Goal: Information Seeking & Learning: Learn about a topic

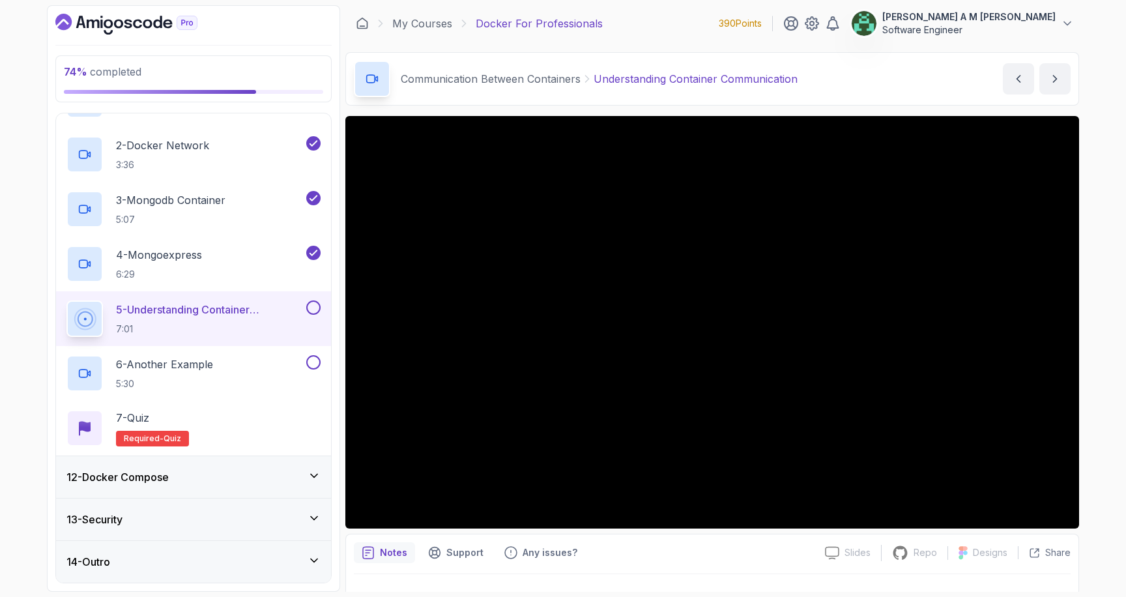
scroll to position [506, 0]
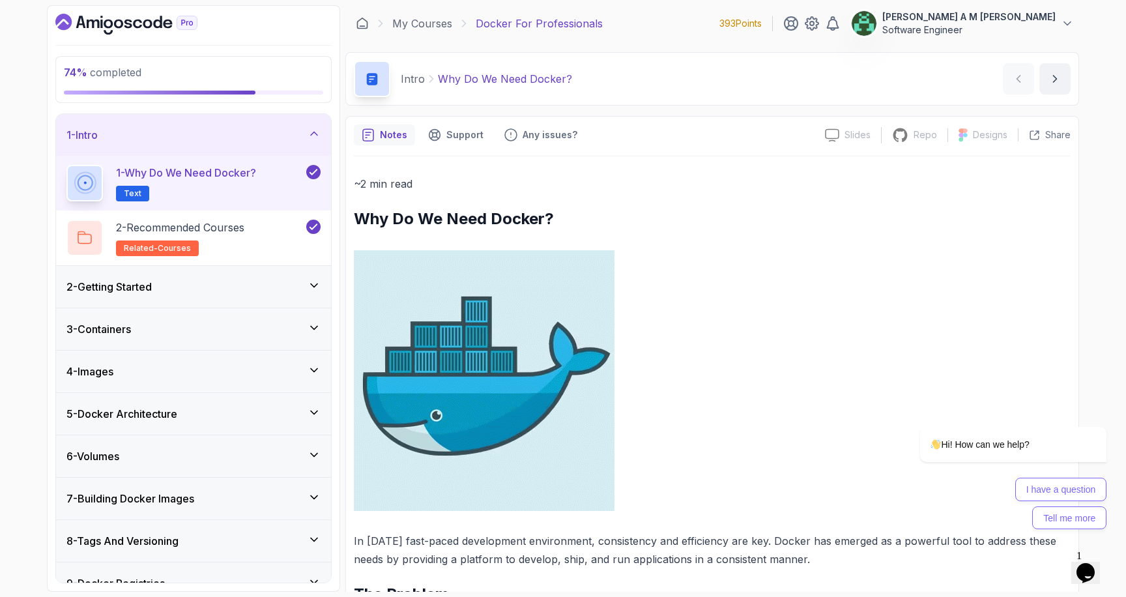
click at [227, 134] on div "1 - Intro" at bounding box center [193, 135] width 254 height 16
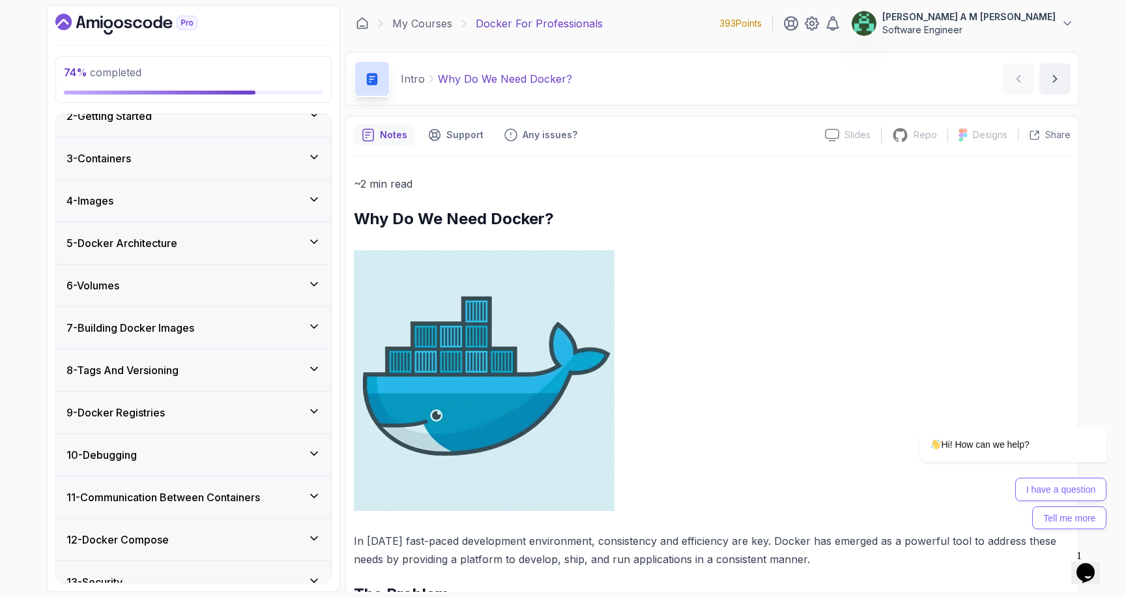
scroll to position [124, 0]
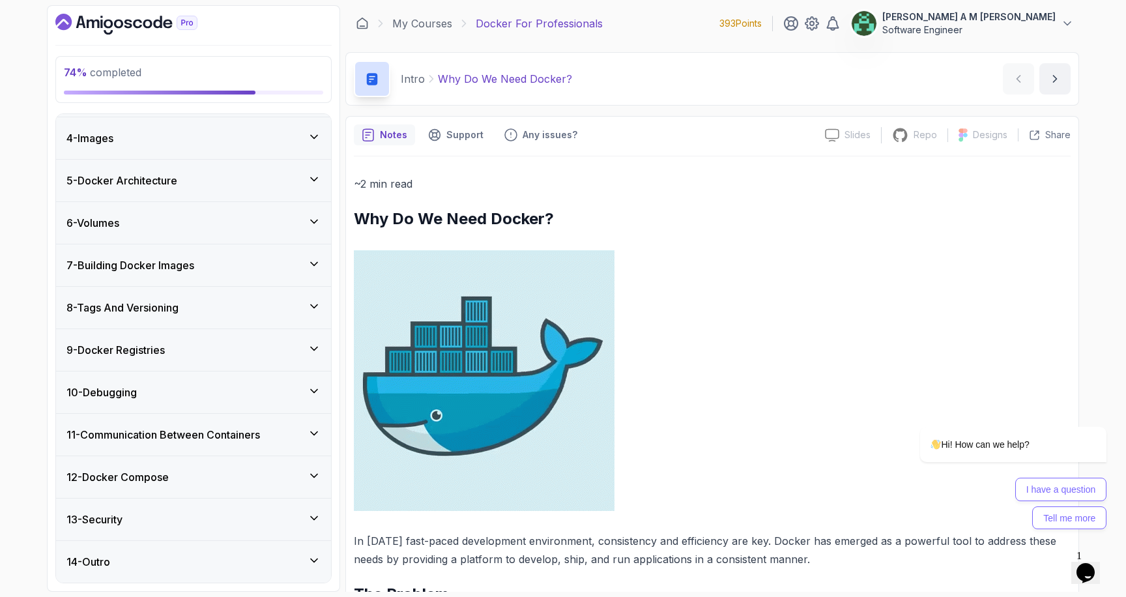
click at [247, 437] on h3 "11 - Communication Between Containers" at bounding box center [163, 435] width 194 height 16
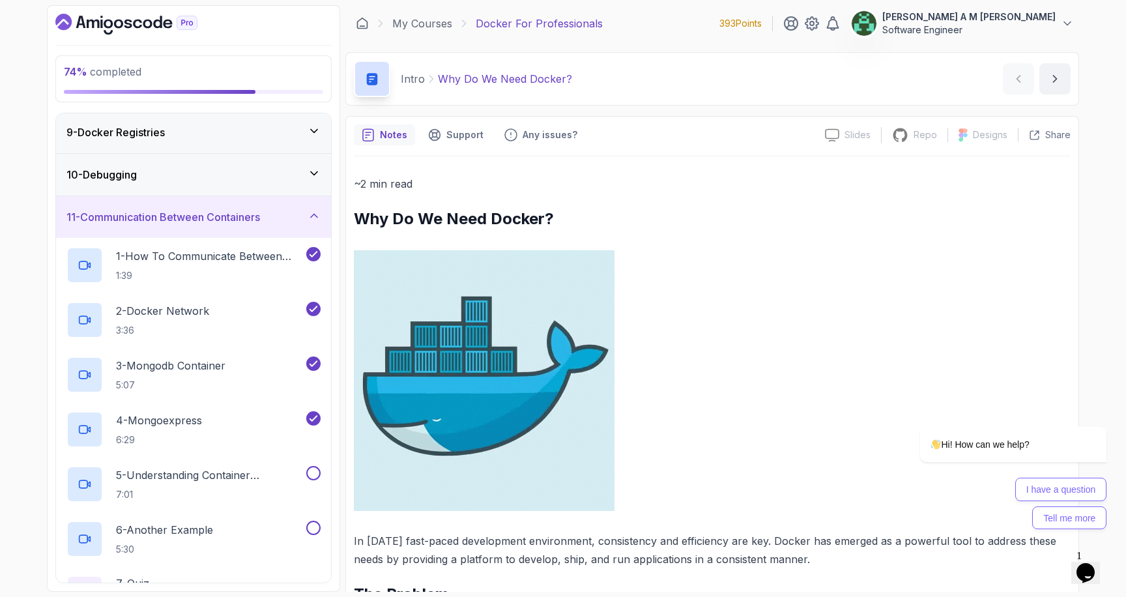
scroll to position [345, 0]
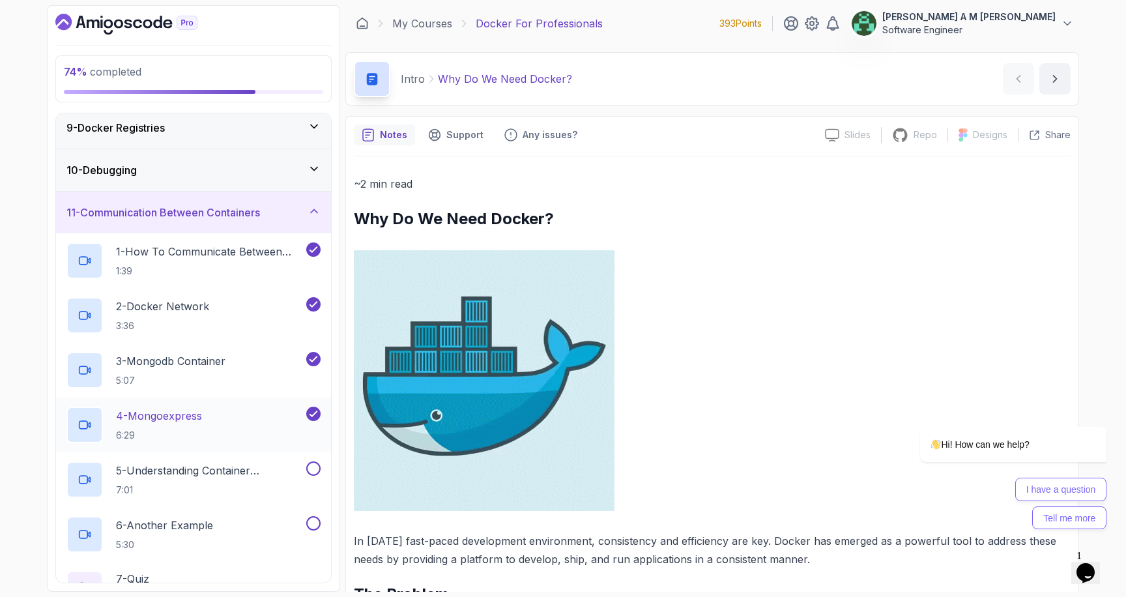
click at [247, 418] on div "4 - Mongoexpress 6:29" at bounding box center [184, 425] width 237 height 36
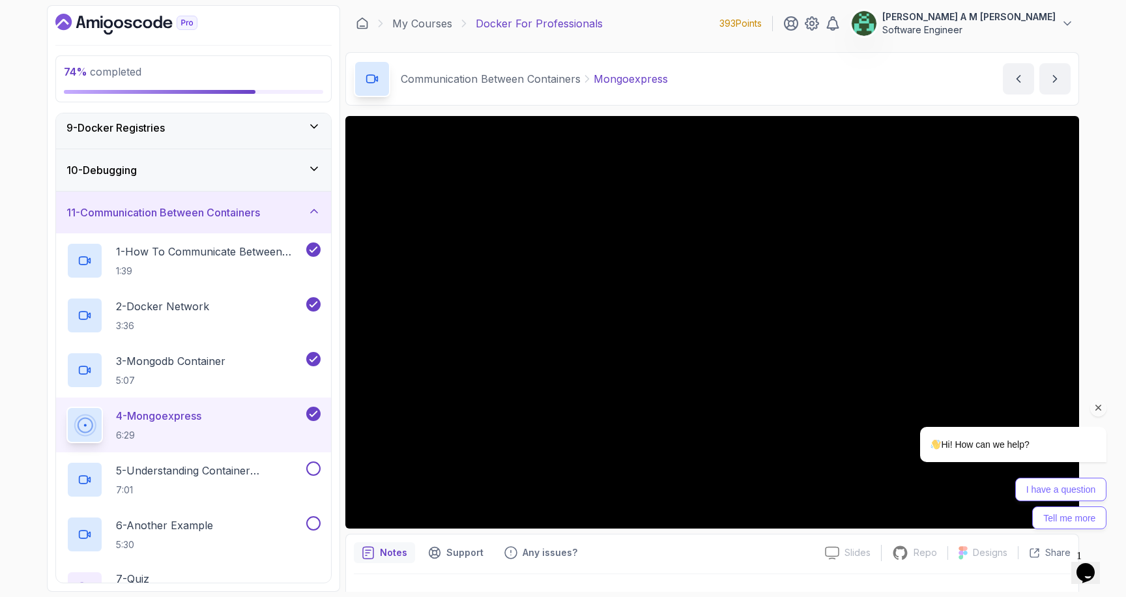
click at [1101, 403] on icon "Chat attention grabber" at bounding box center [1099, 408] width 12 height 12
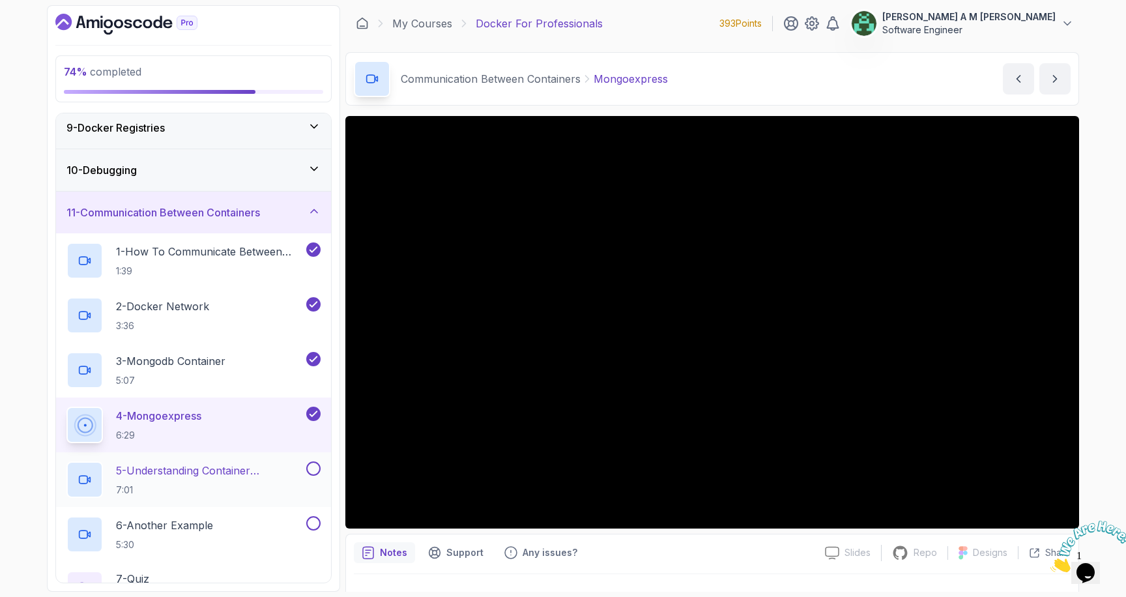
click at [233, 475] on p "5 - Understanding Container Communication" at bounding box center [210, 471] width 188 height 16
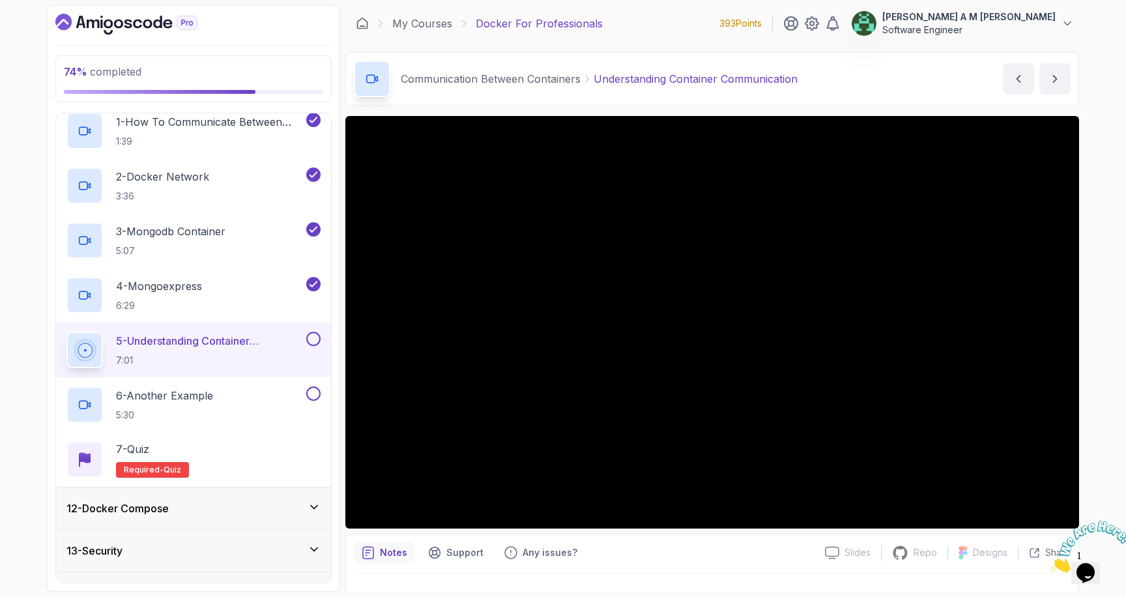
scroll to position [27, 0]
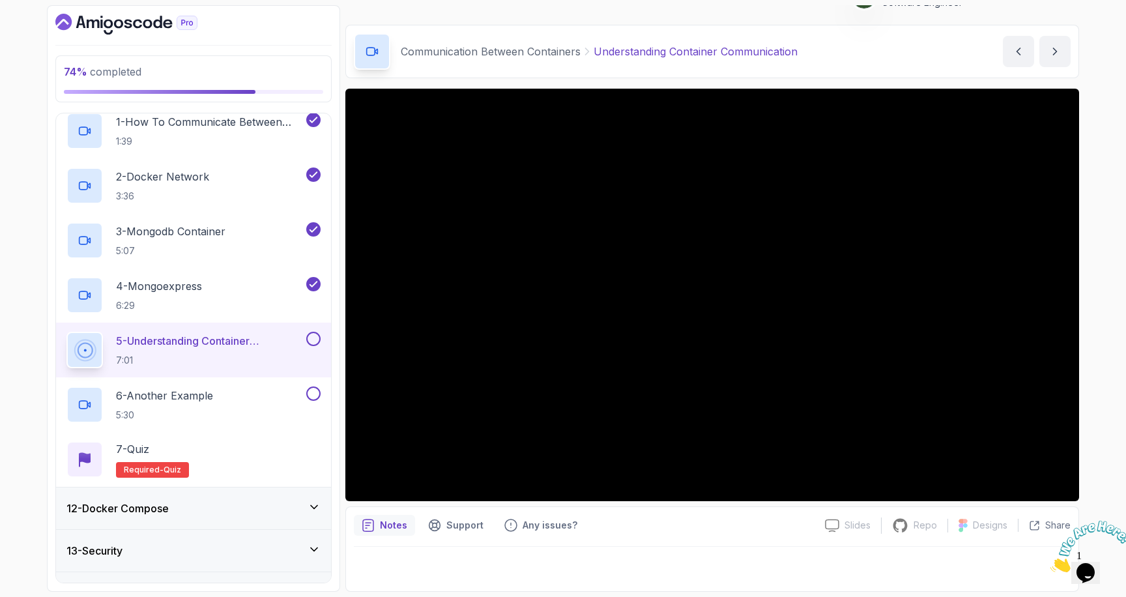
click at [1051, 563] on icon "Close" at bounding box center [1051, 568] width 0 height 11
click at [311, 337] on button at bounding box center [313, 339] width 14 height 14
click at [205, 390] on p "6 - Another Example" at bounding box center [164, 396] width 97 height 16
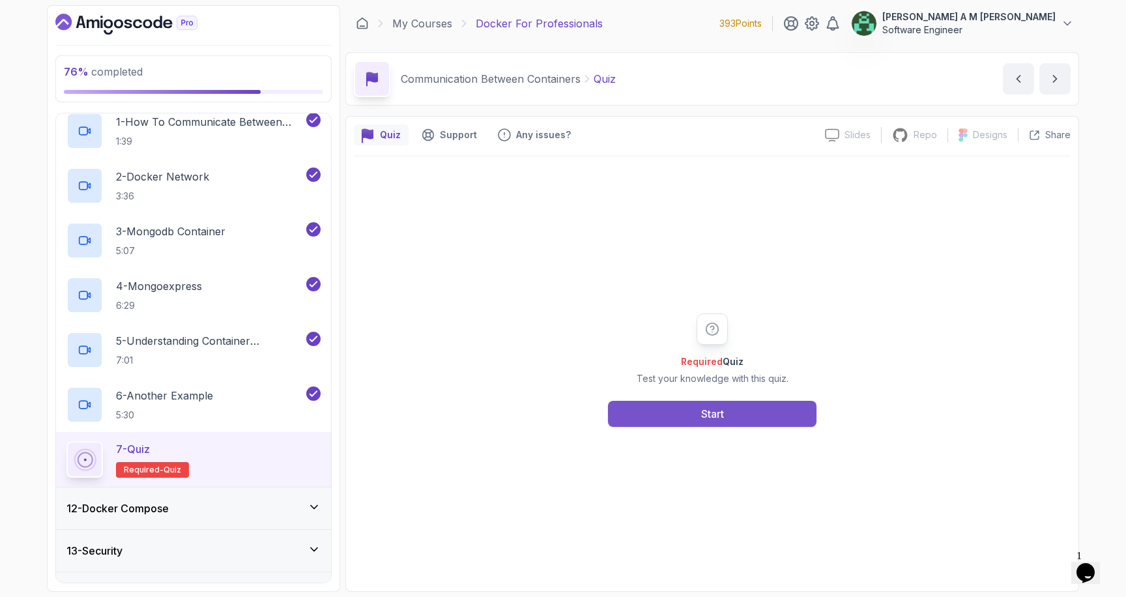
click at [663, 415] on button "Start" at bounding box center [712, 414] width 209 height 26
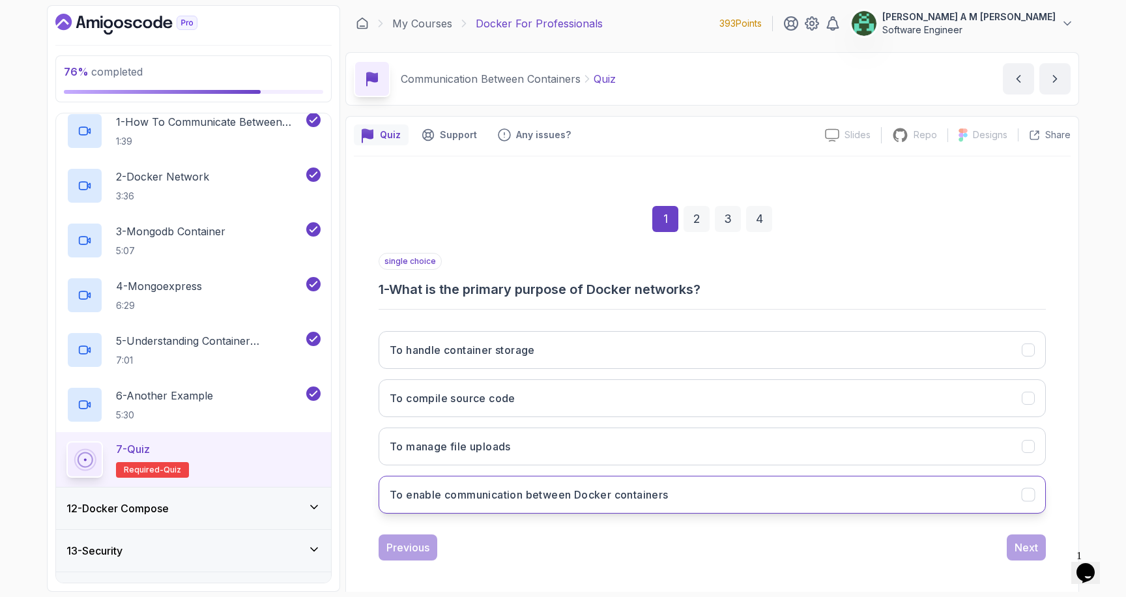
click at [531, 490] on h3 "To enable communication between Docker containers" at bounding box center [529, 495] width 279 height 16
click at [1025, 541] on div "Next" at bounding box center [1026, 548] width 23 height 16
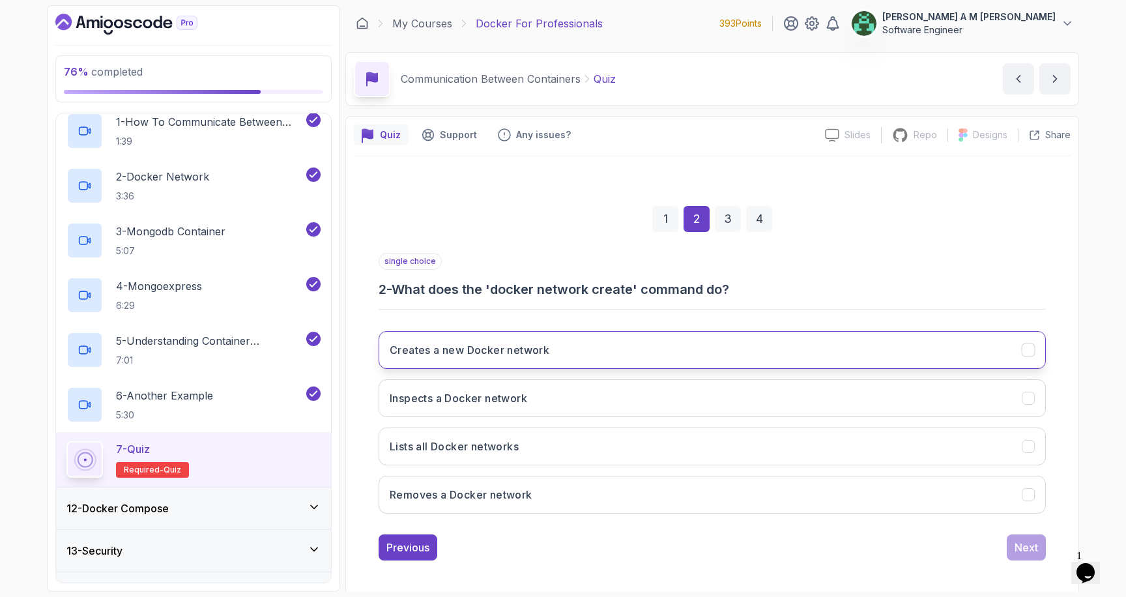
click at [770, 336] on button "Creates a new Docker network" at bounding box center [712, 350] width 667 height 38
click at [1028, 553] on div "Next" at bounding box center [1026, 548] width 23 height 16
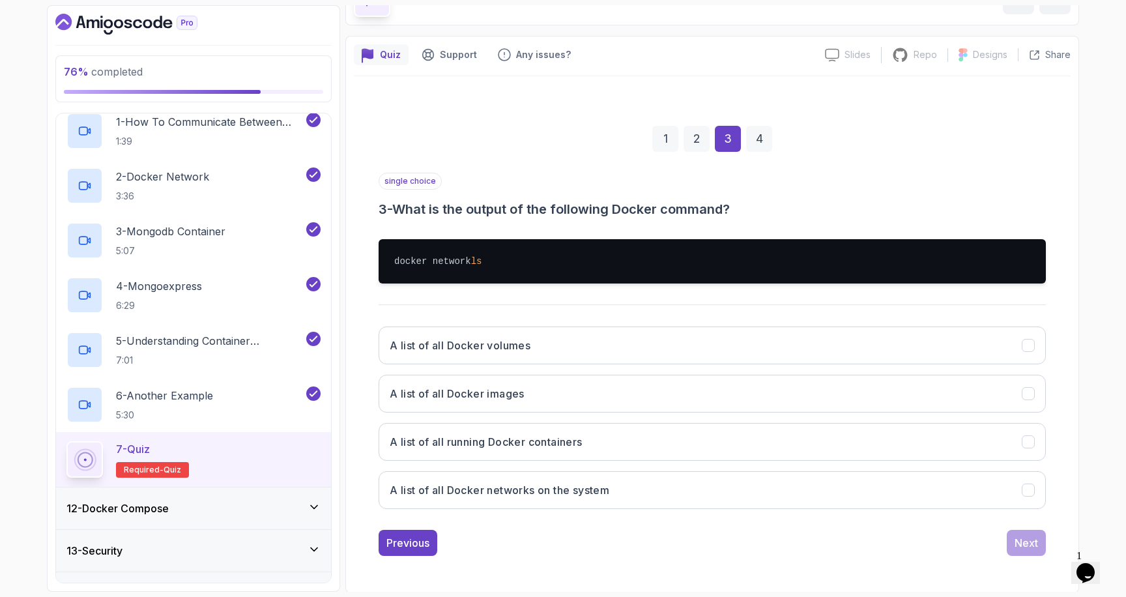
scroll to position [81, 0]
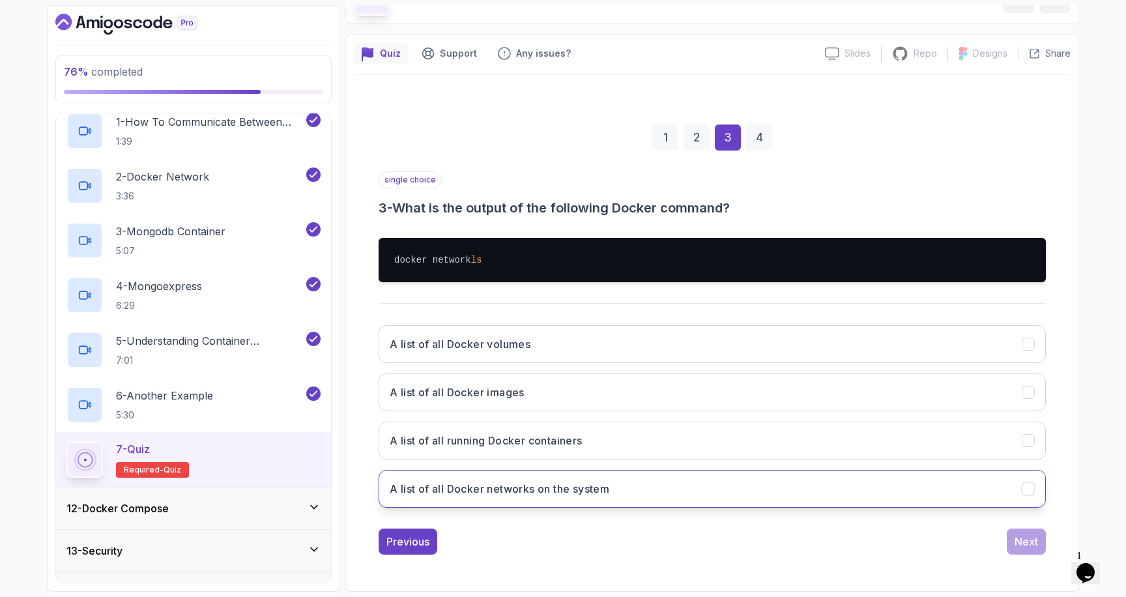
click at [714, 474] on button "A list of all Docker networks on the system" at bounding box center [712, 489] width 667 height 38
click at [1023, 545] on div "Next" at bounding box center [1026, 542] width 23 height 16
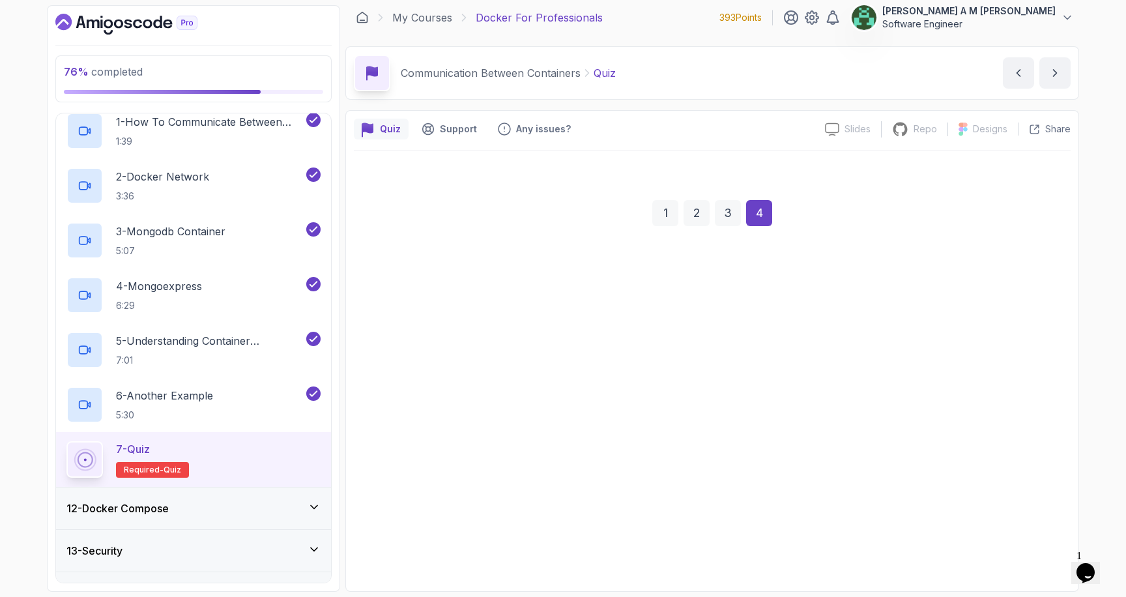
scroll to position [6, 0]
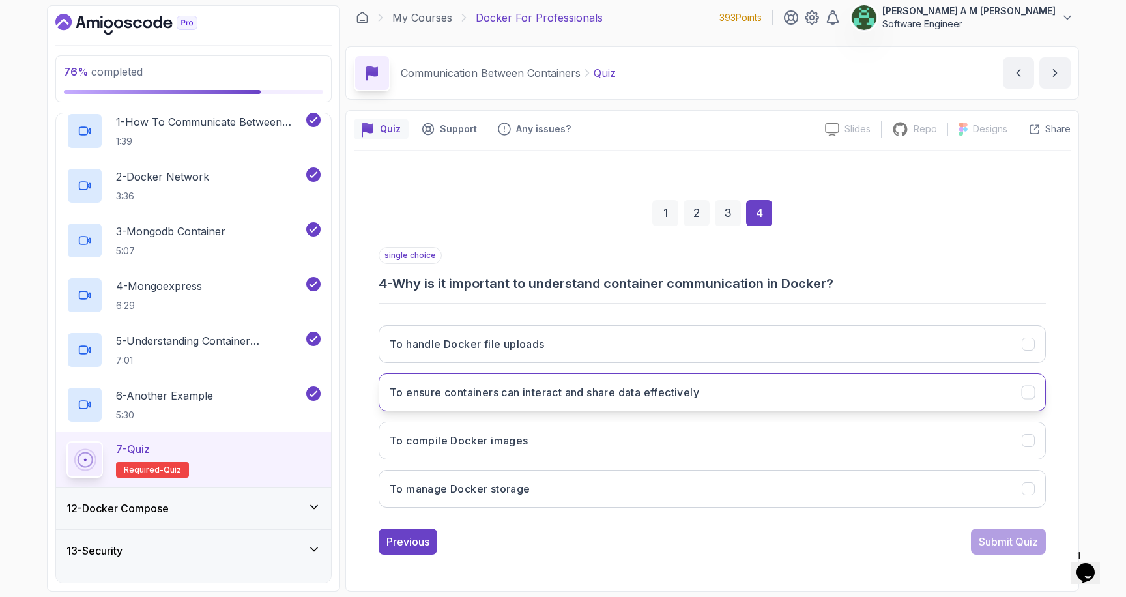
click at [693, 395] on h3 "To ensure containers can interact and share data effectively" at bounding box center [545, 393] width 310 height 16
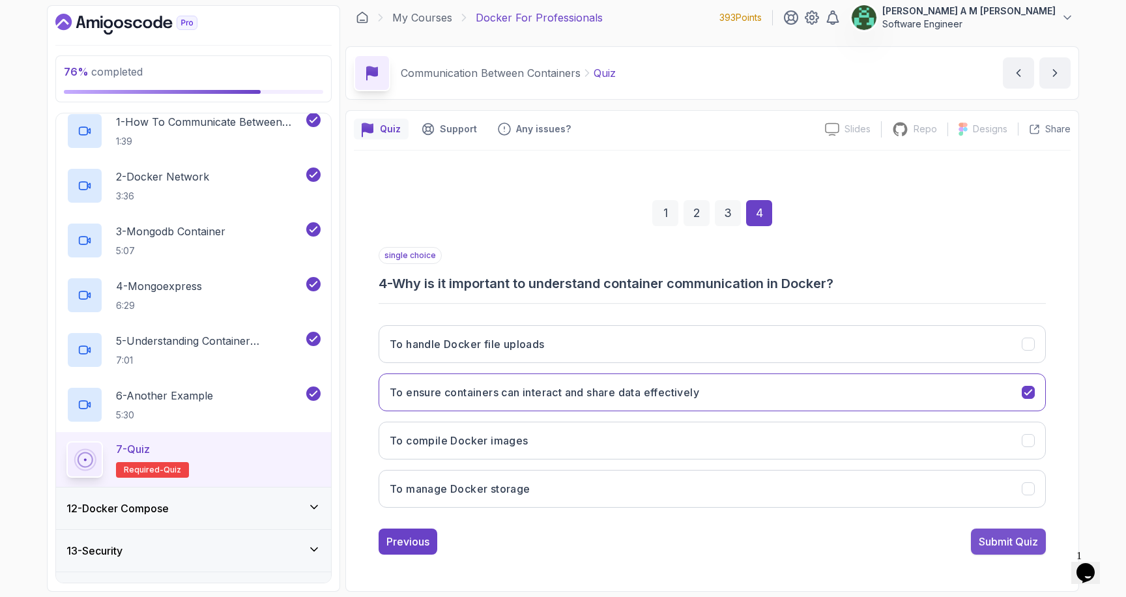
click at [1009, 532] on button "Submit Quiz" at bounding box center [1008, 542] width 75 height 26
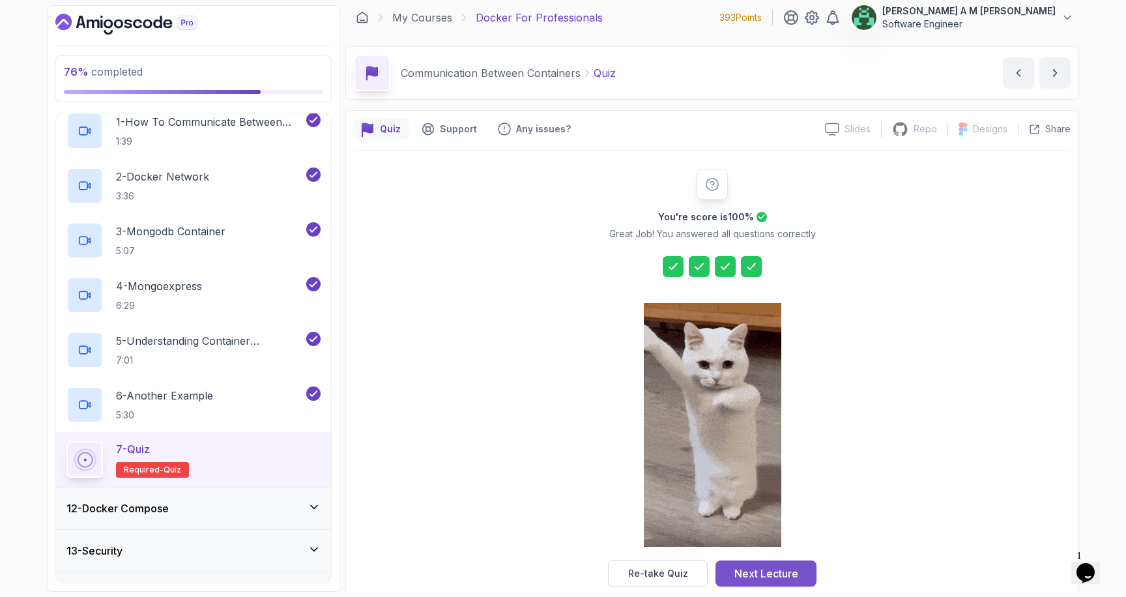
click at [738, 575] on div "Next Lecture" at bounding box center [767, 574] width 64 height 16
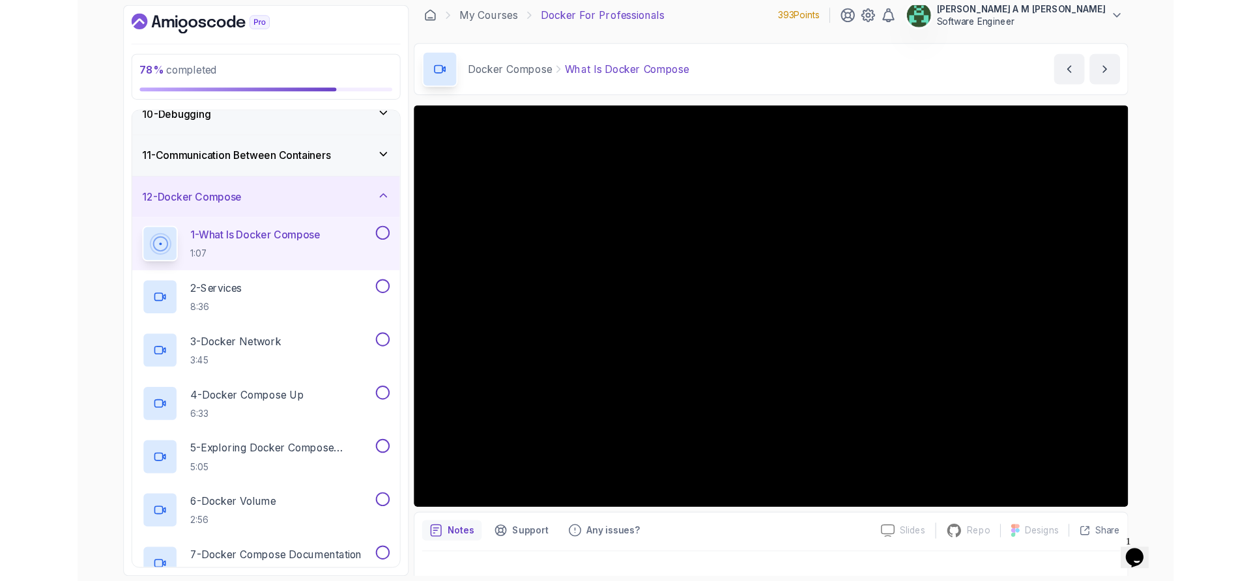
scroll to position [27, 0]
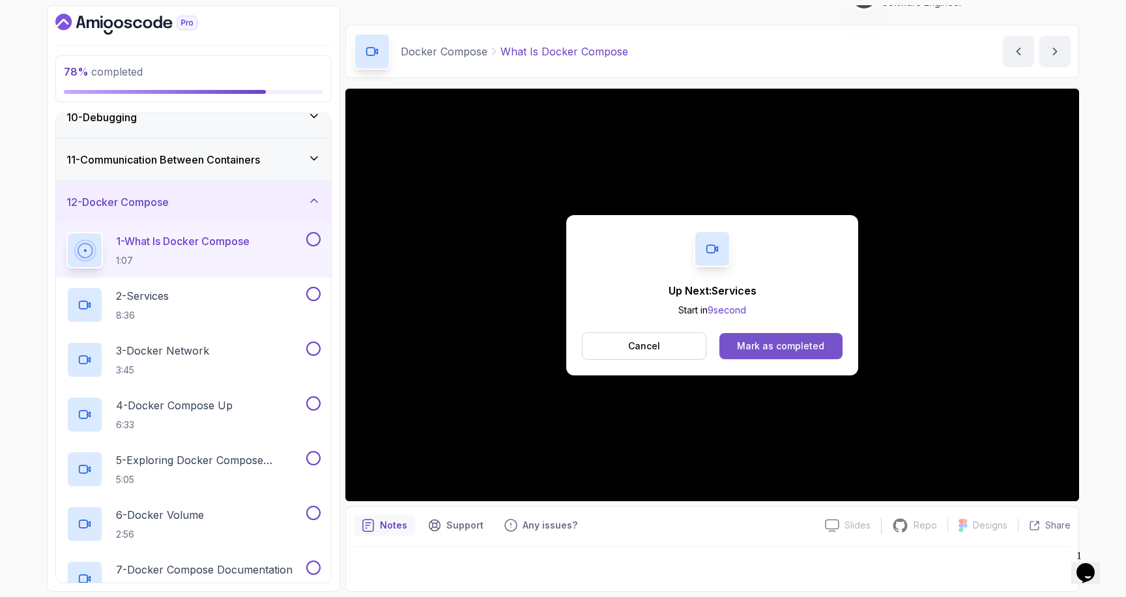
click at [796, 351] on div "Mark as completed" at bounding box center [780, 346] width 87 height 13
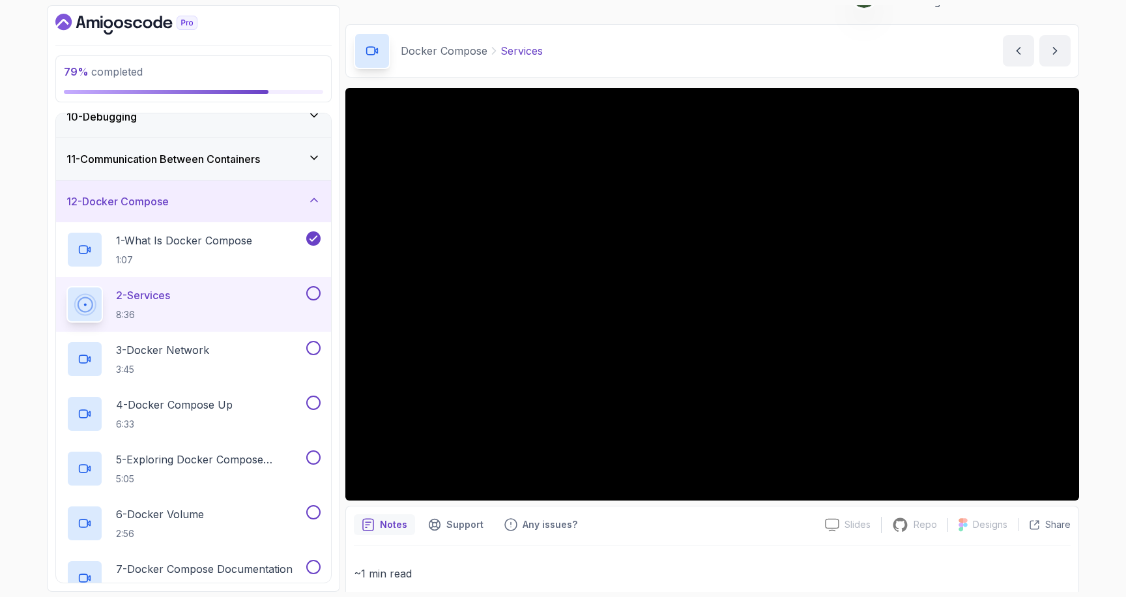
scroll to position [561, 0]
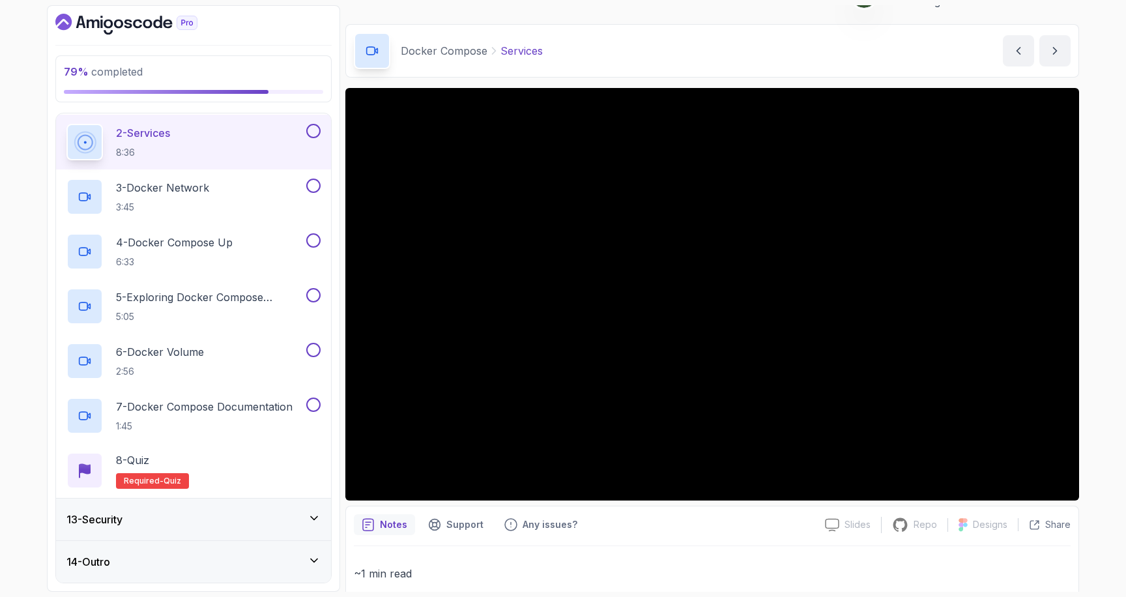
click at [214, 553] on div "14 - Outro" at bounding box center [193, 562] width 275 height 42
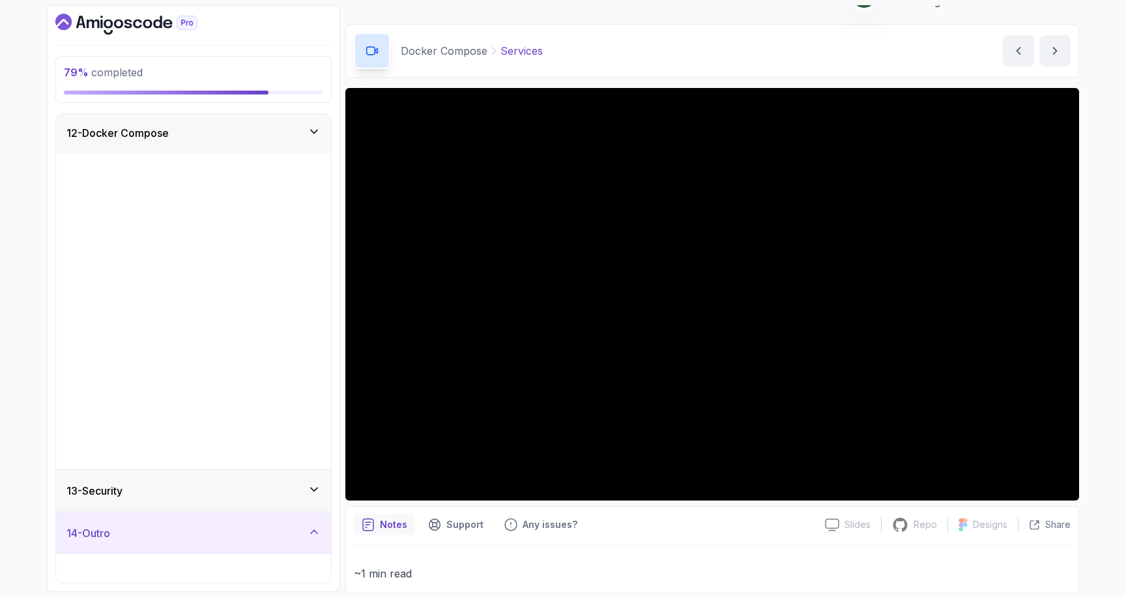
scroll to position [124, 0]
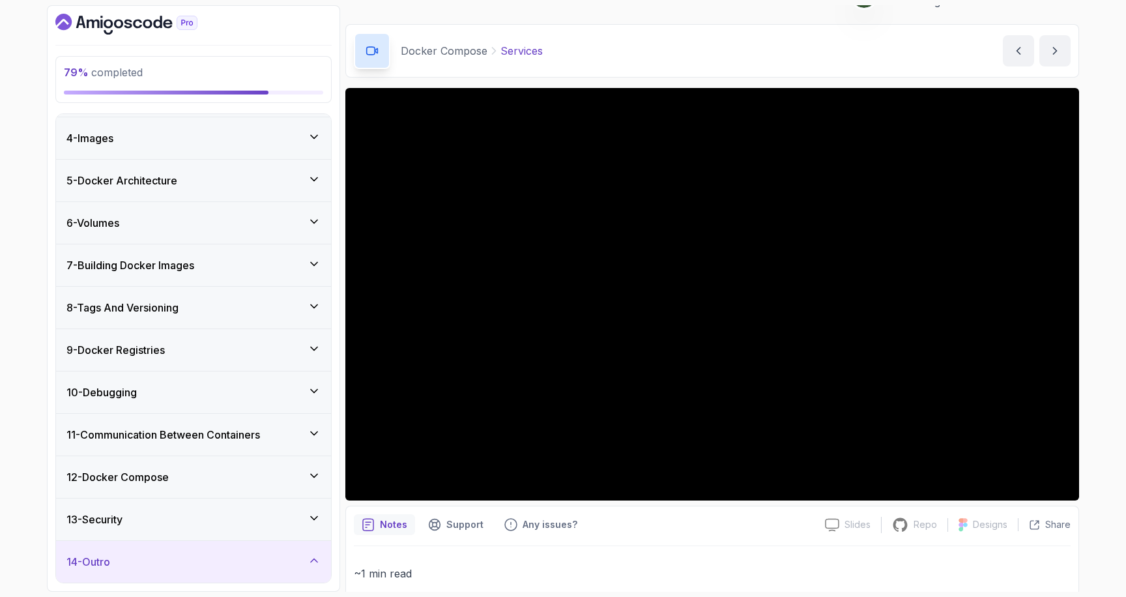
click at [263, 512] on div "13 - Security" at bounding box center [193, 520] width 254 height 16
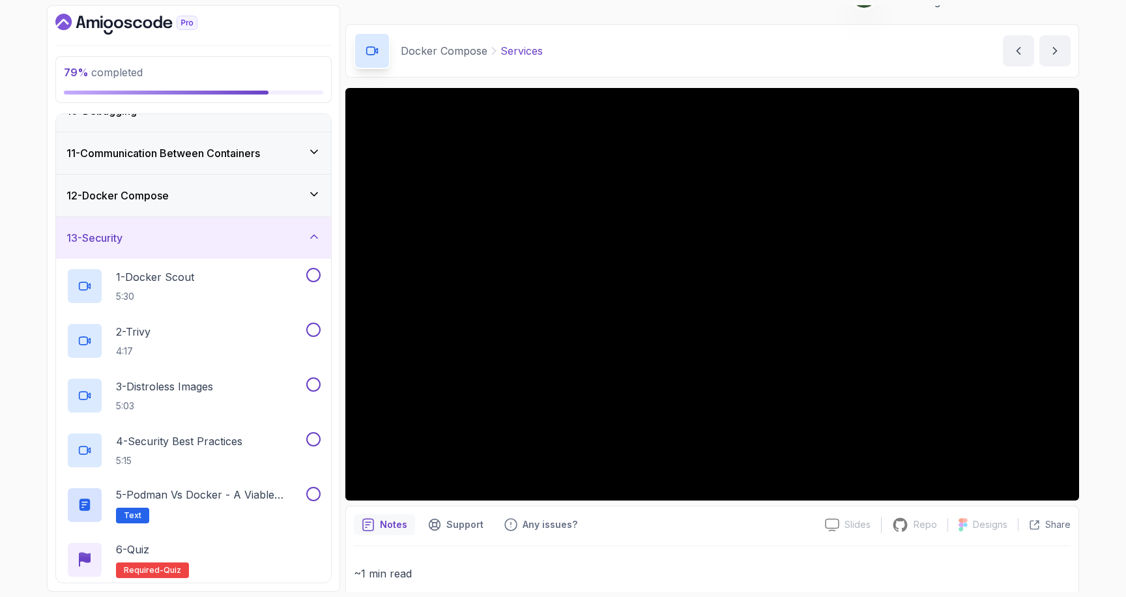
scroll to position [452, 0]
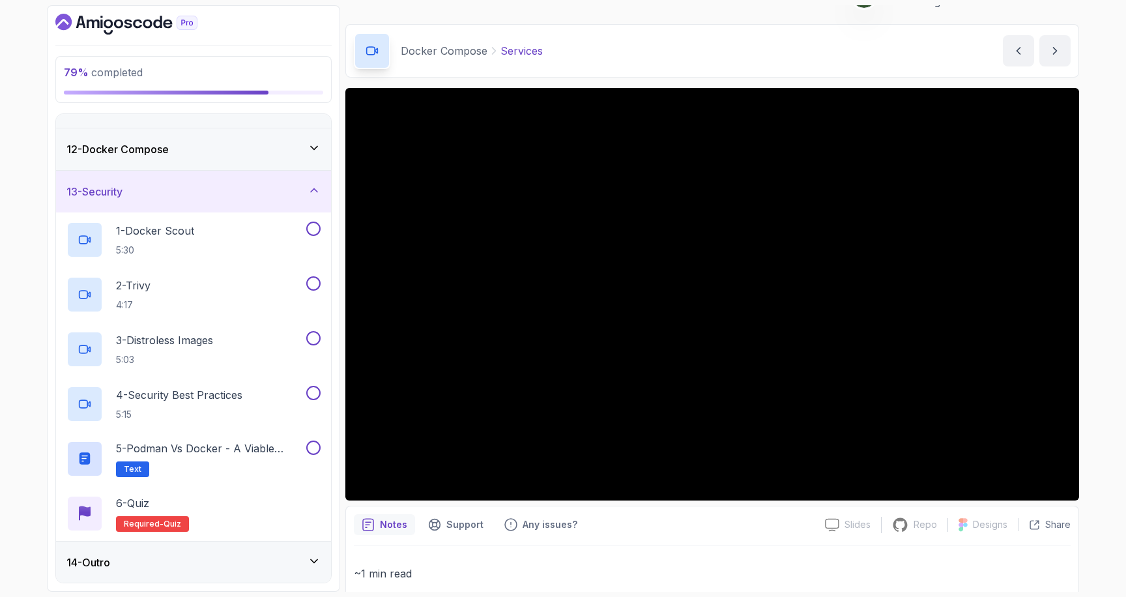
click at [316, 184] on icon at bounding box center [314, 190] width 13 height 13
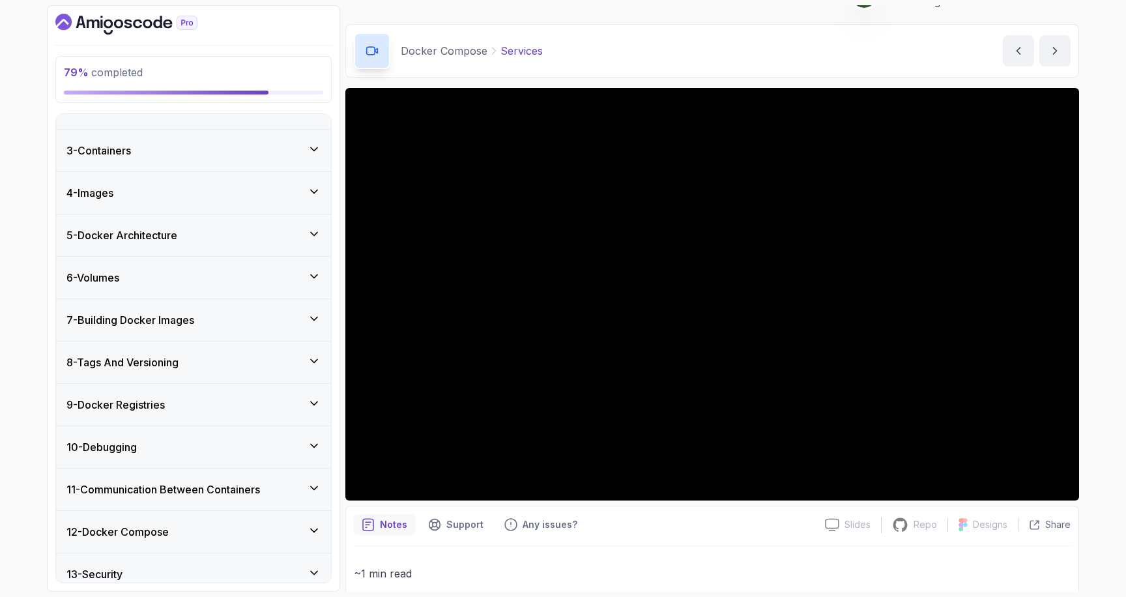
scroll to position [124, 0]
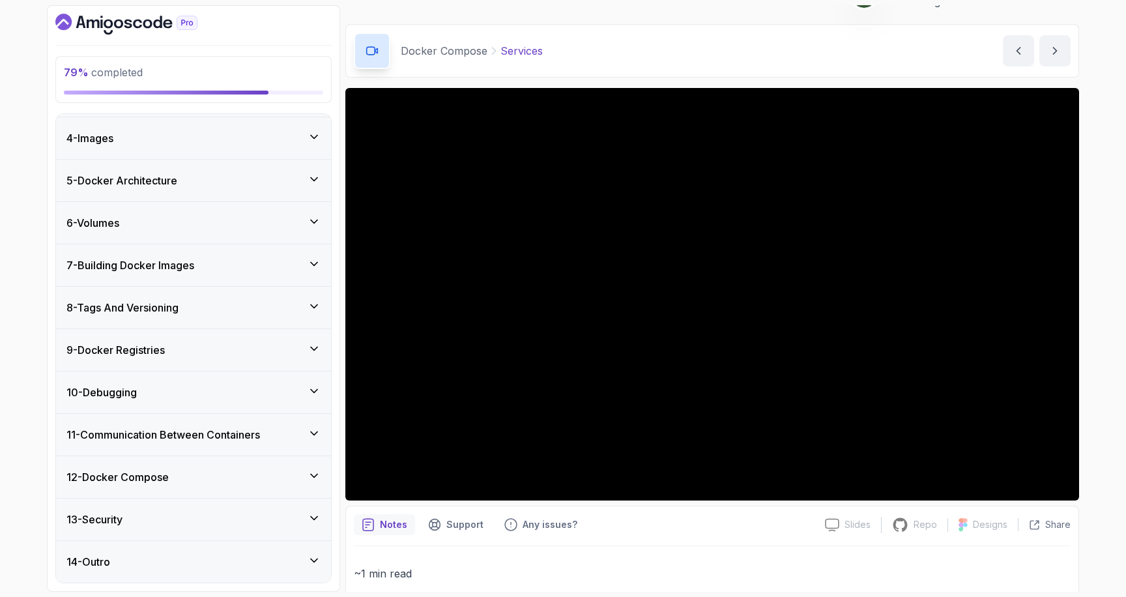
click at [253, 484] on div "12 - Docker Compose" at bounding box center [193, 477] width 254 height 16
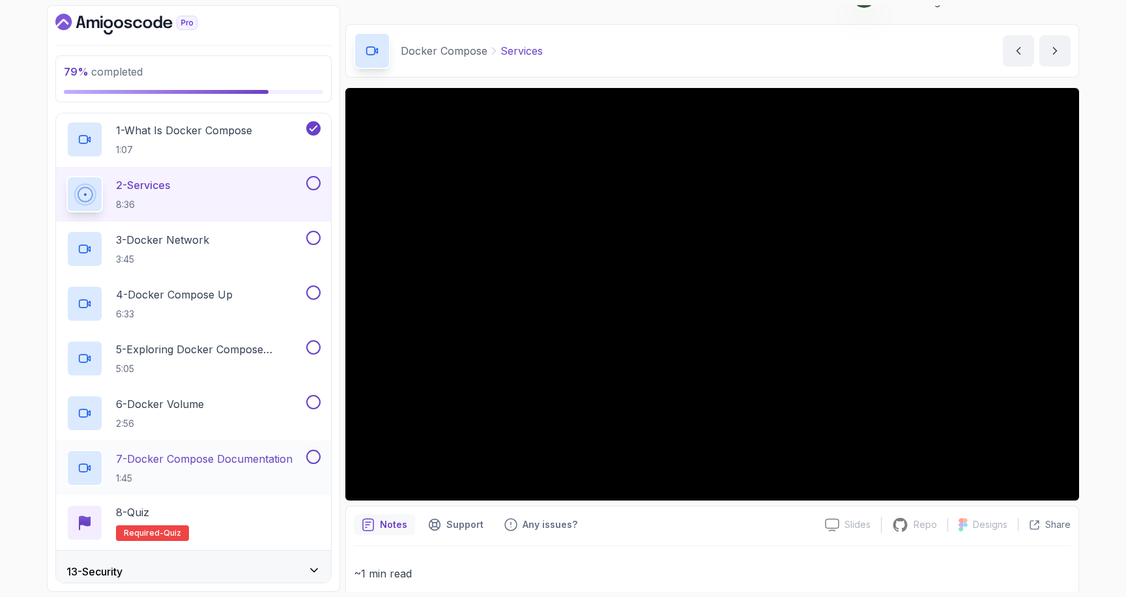
scroll to position [504, 0]
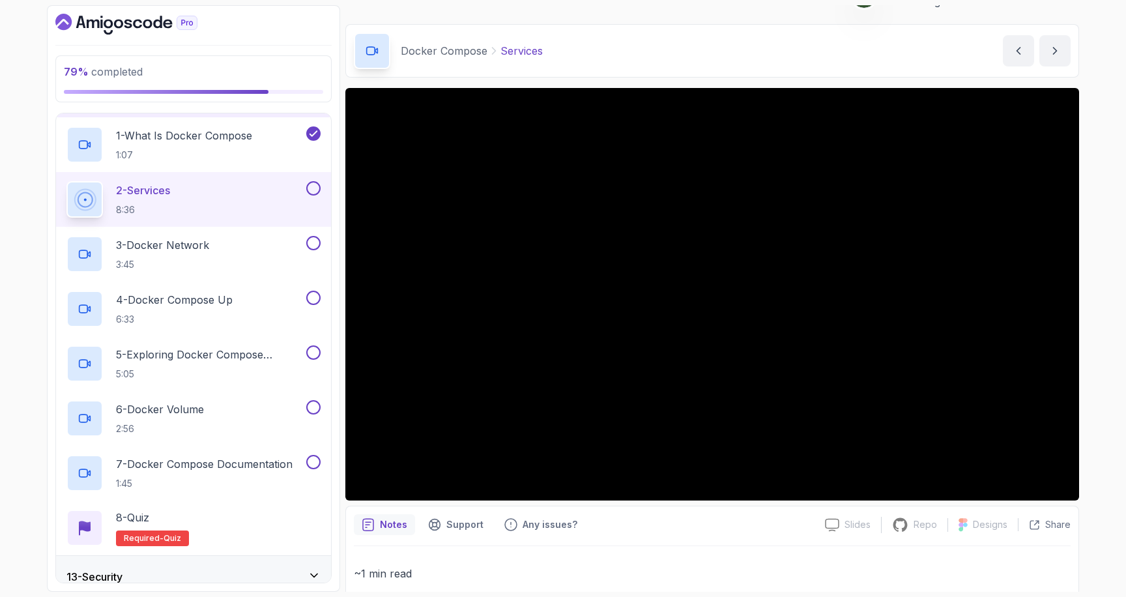
click at [316, 185] on button at bounding box center [313, 188] width 14 height 14
